Goal: Task Accomplishment & Management: Use online tool/utility

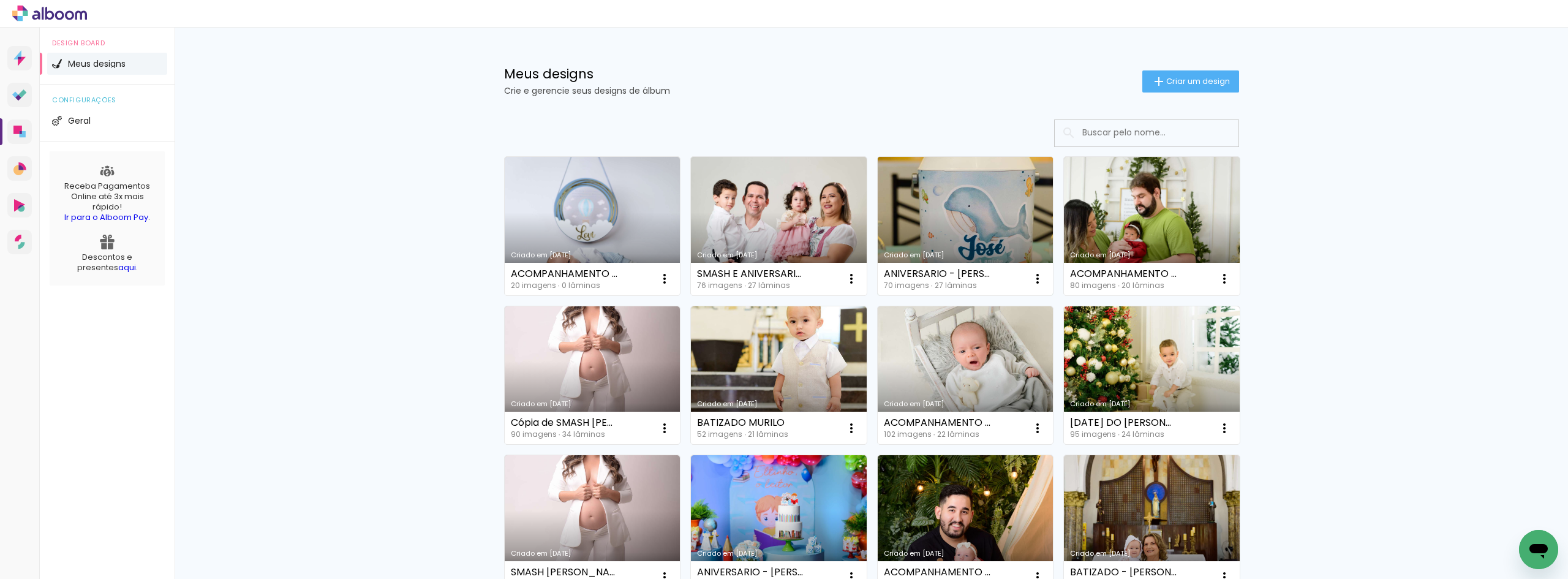
click at [957, 216] on link "Criado em [DATE]" at bounding box center [965, 226] width 176 height 139
click at [983, 217] on link "Criado em [DATE]" at bounding box center [965, 226] width 176 height 139
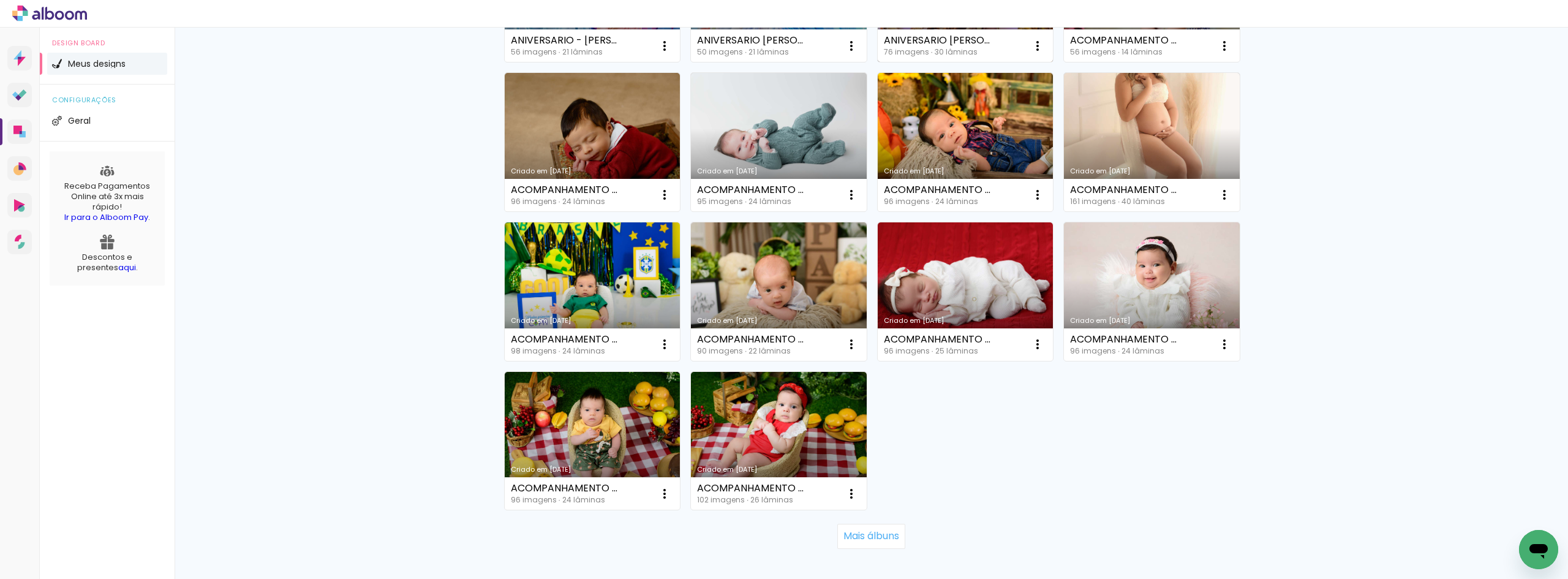
scroll to position [751, 0]
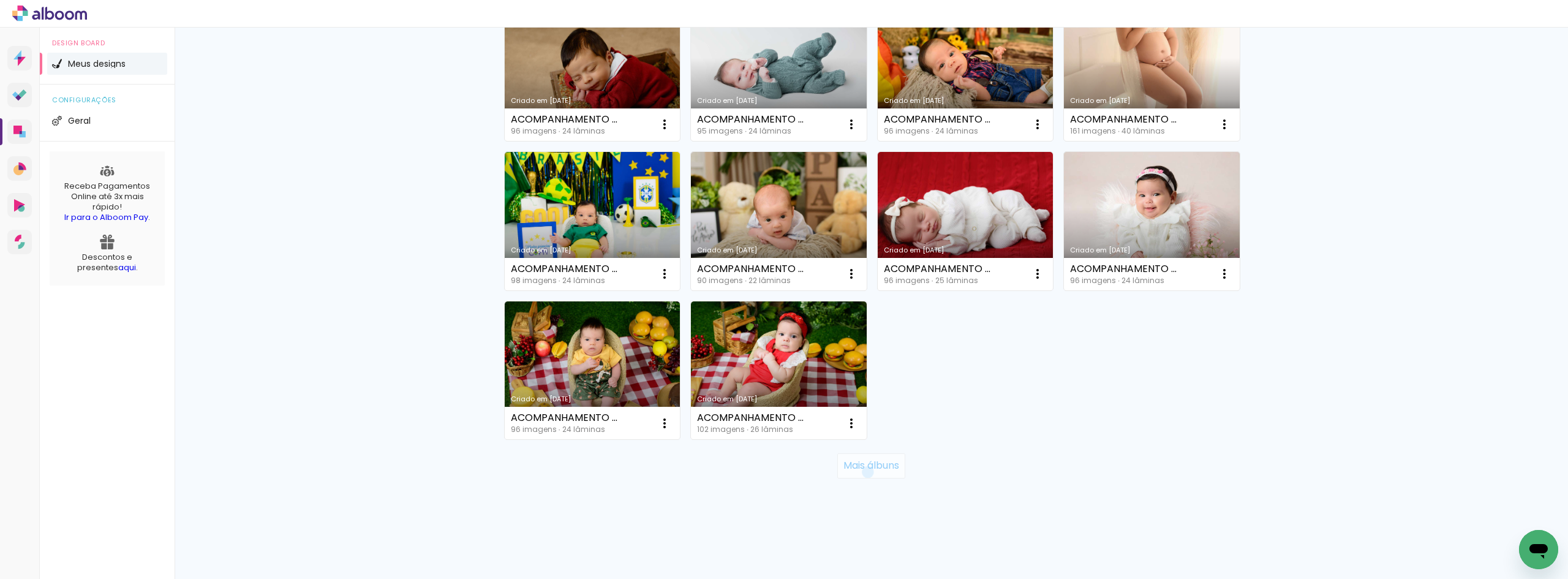
click at [862, 472] on paper-button "Mais álbuns" at bounding box center [871, 466] width 68 height 24
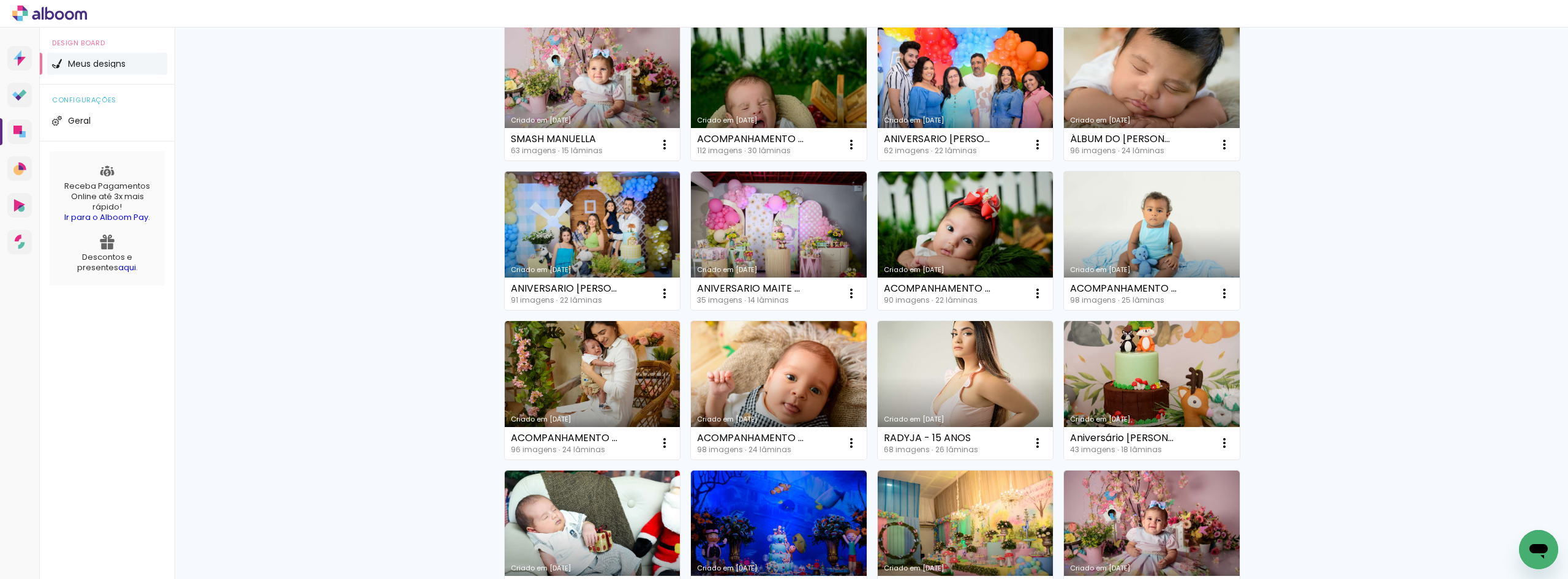
scroll to position [1645, 0]
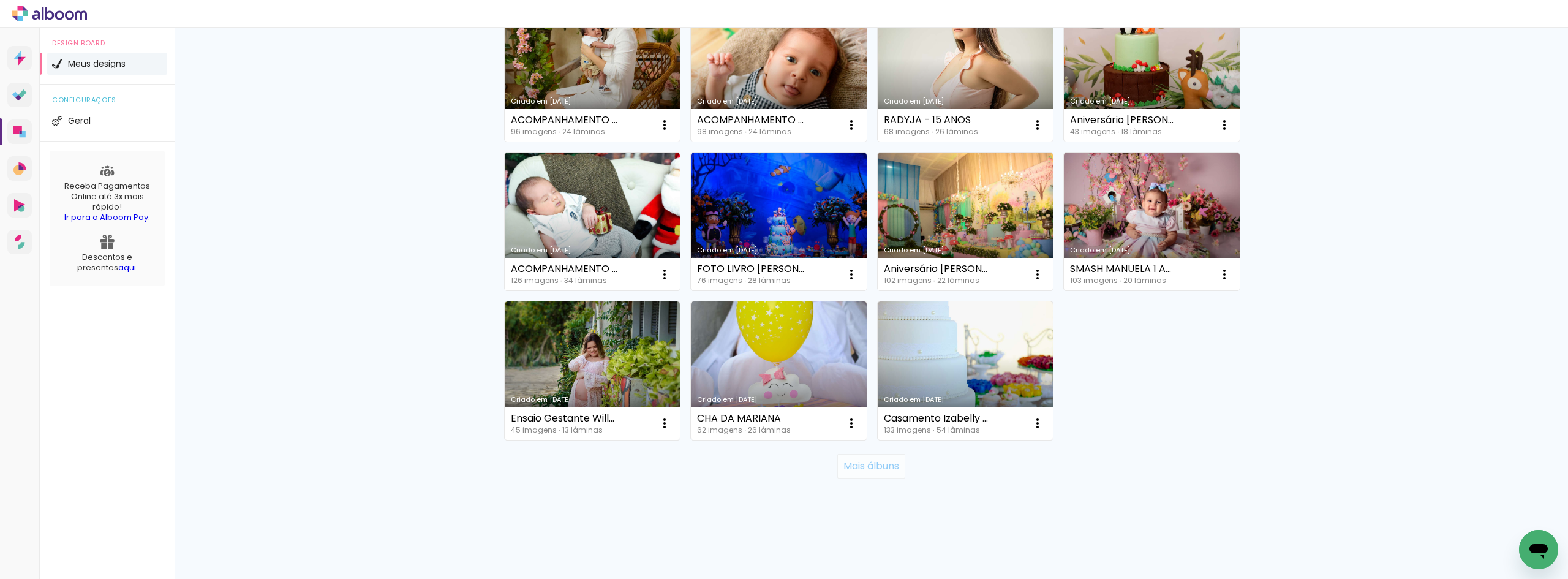
click at [0, 0] on slot "Mais álbuns" at bounding box center [0, 0] width 0 height 0
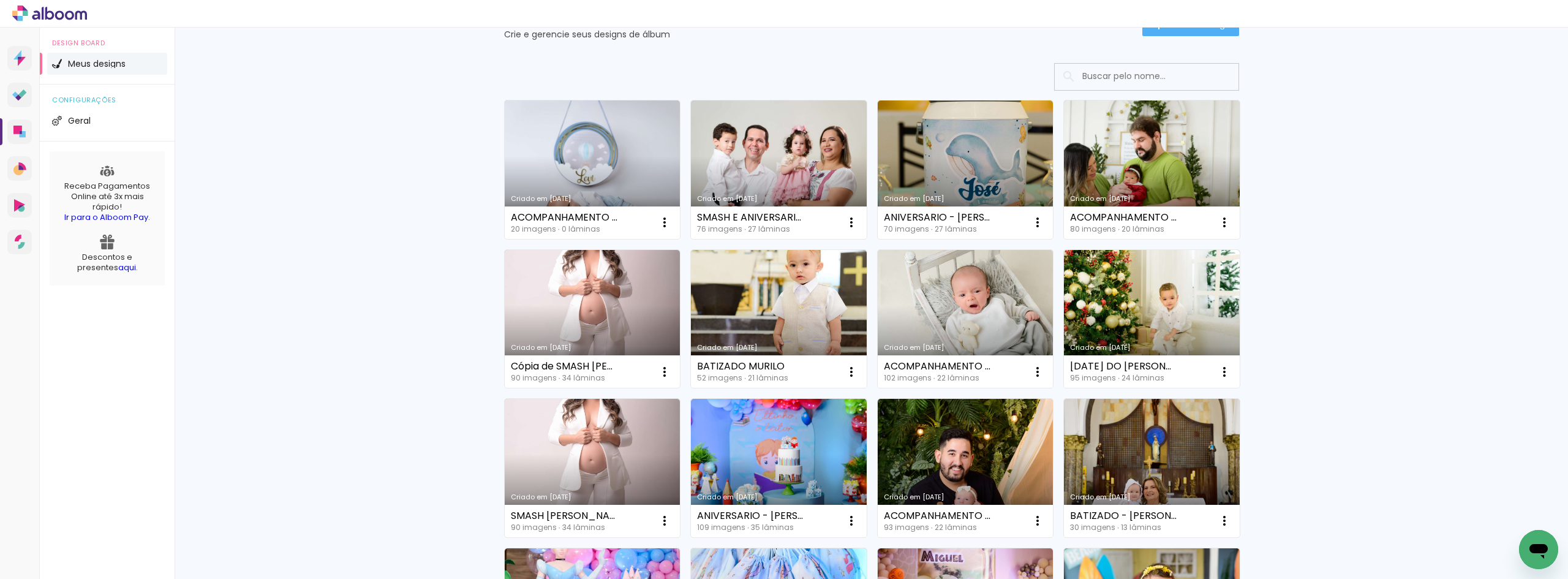
scroll to position [0, 0]
